Goal: Navigation & Orientation: Find specific page/section

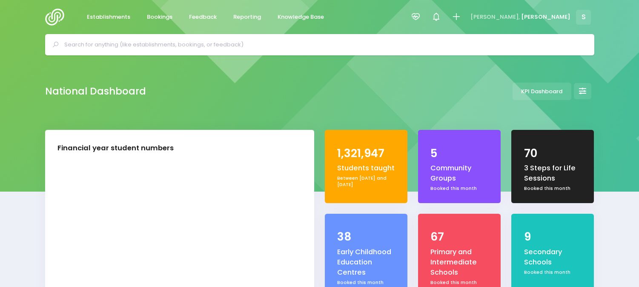
select select "5"
click at [207, 19] on span "Feedback" at bounding box center [203, 17] width 28 height 9
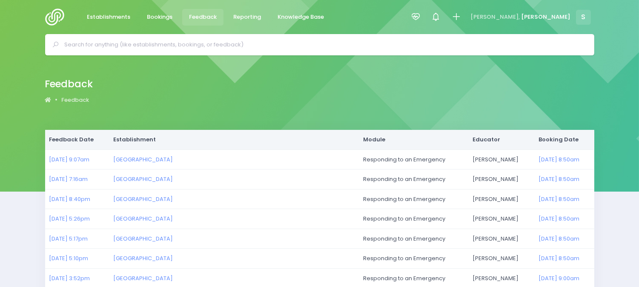
click at [60, 14] on img at bounding box center [57, 17] width 24 height 17
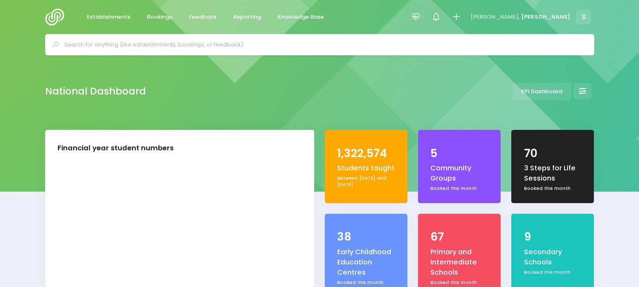
select select "5"
